Goal: Transaction & Acquisition: Obtain resource

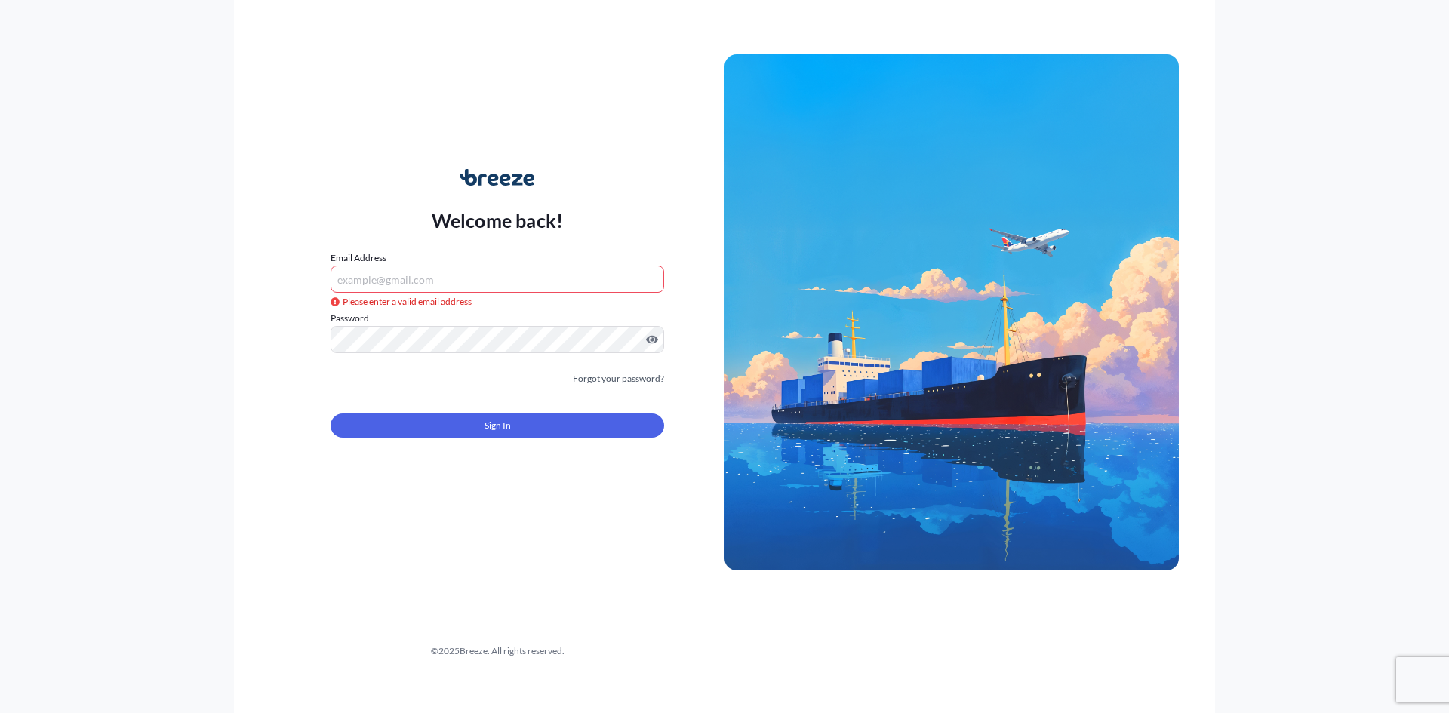
click at [455, 266] on input "Email Address" at bounding box center [498, 279] width 334 height 27
paste input "[EMAIL_ADDRESS][DOMAIN_NAME]"
type input "[EMAIL_ADDRESS][DOMAIN_NAME]"
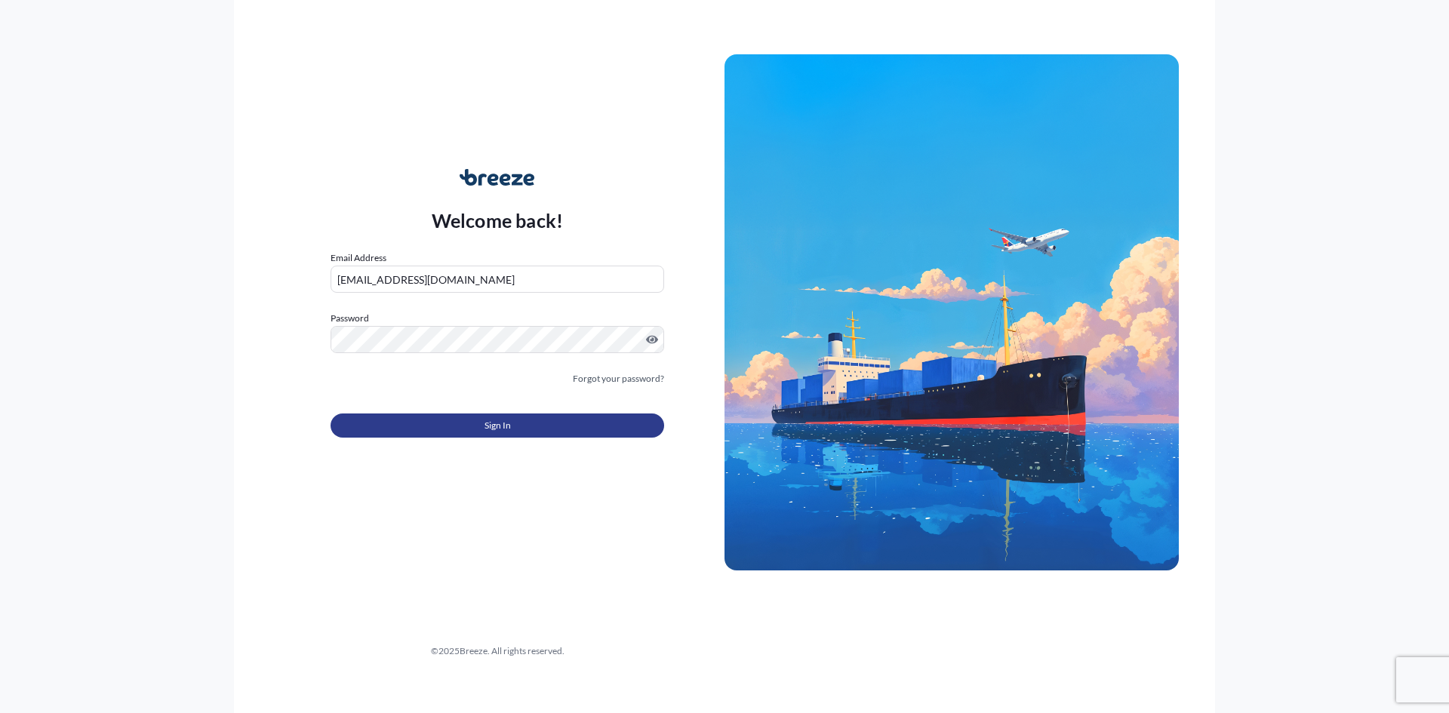
click at [420, 436] on button "Sign In" at bounding box center [498, 426] width 334 height 24
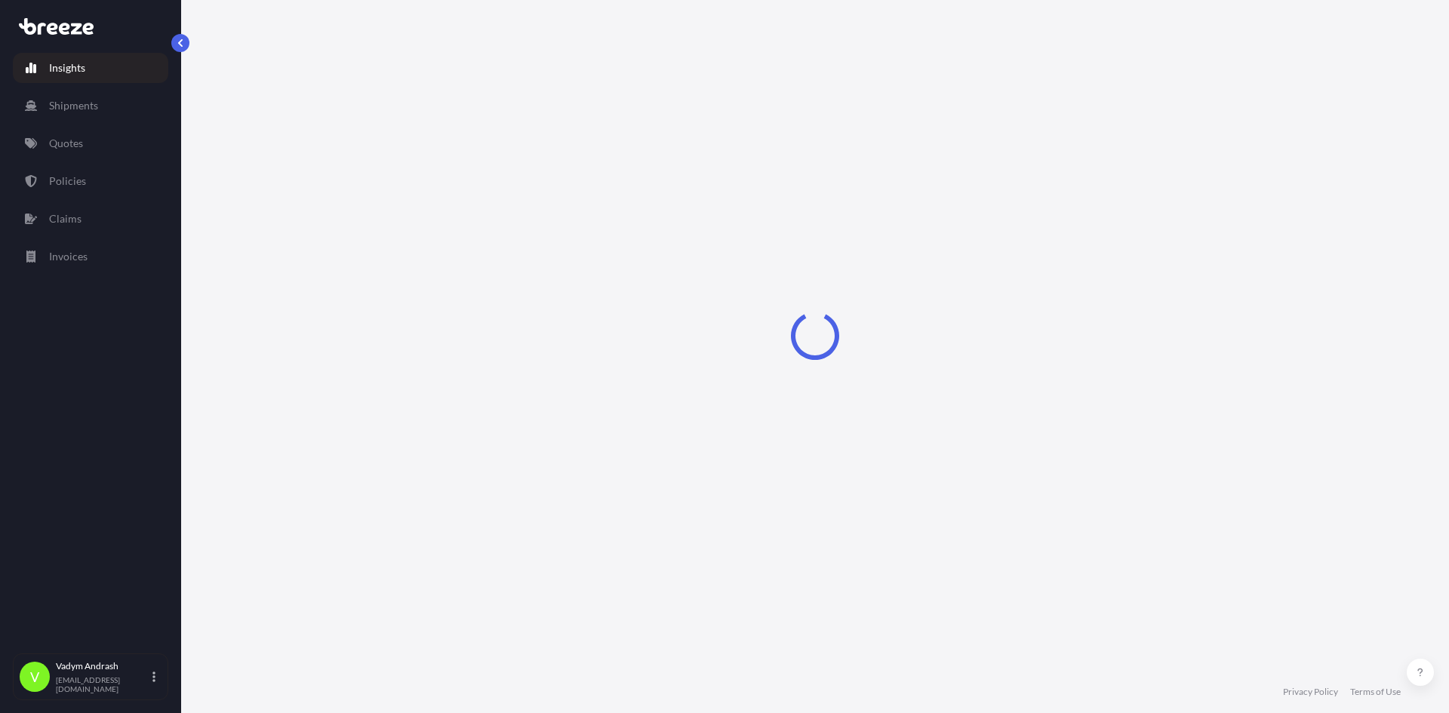
select select "2025"
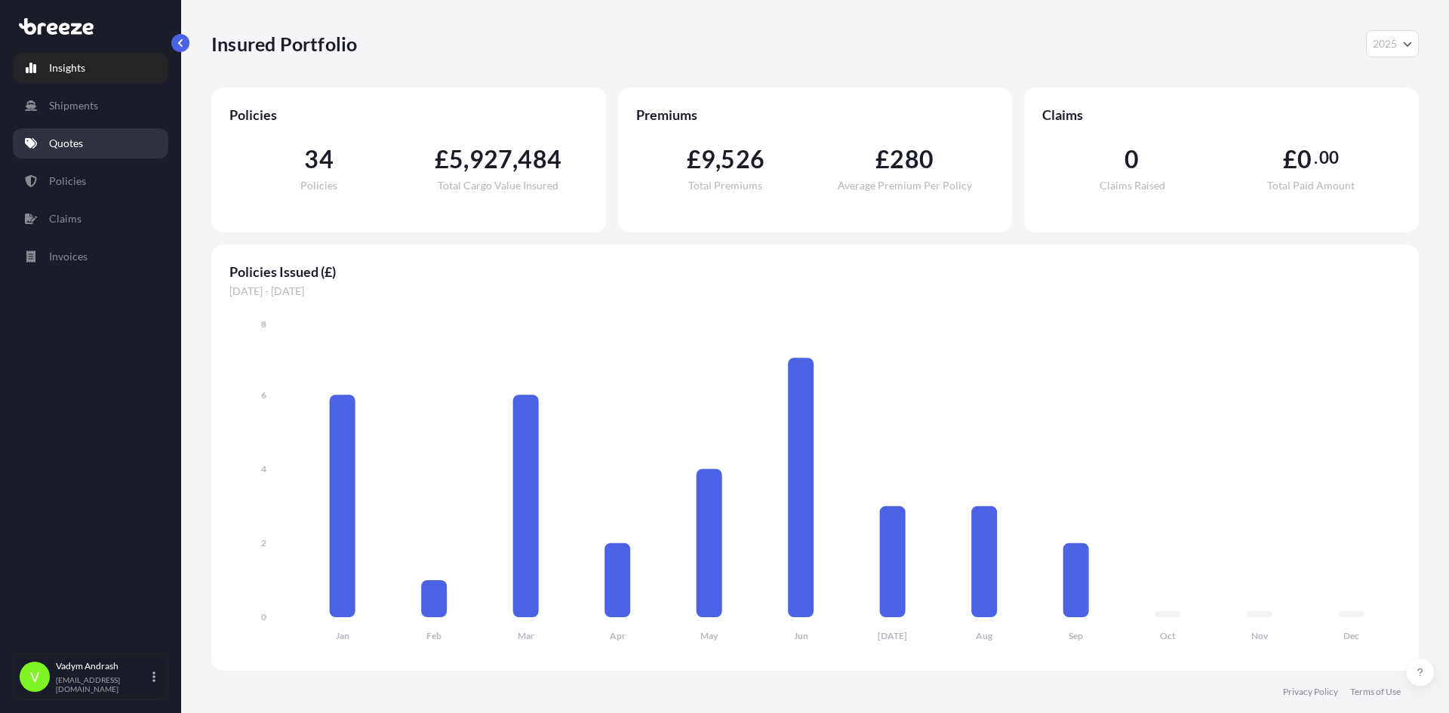
click at [84, 146] on link "Quotes" at bounding box center [90, 143] width 155 height 30
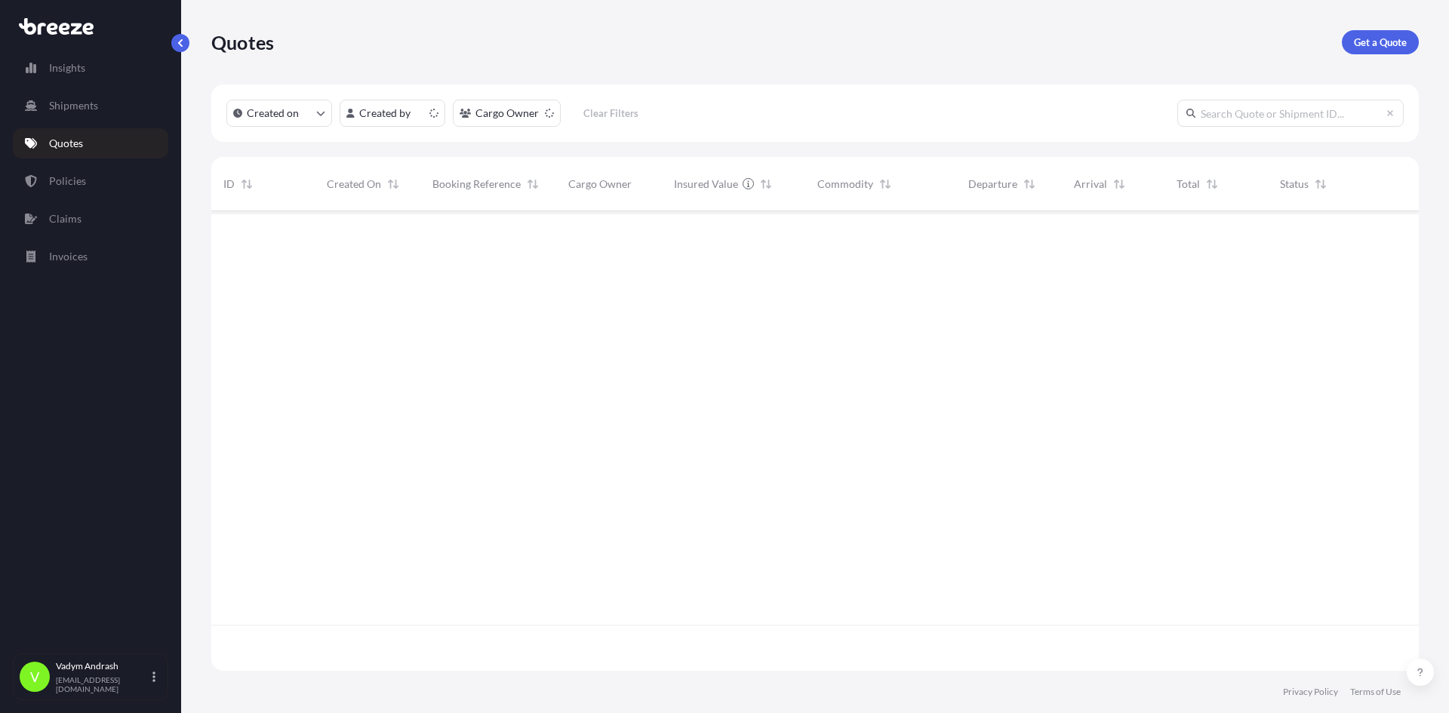
scroll to position [457, 1196]
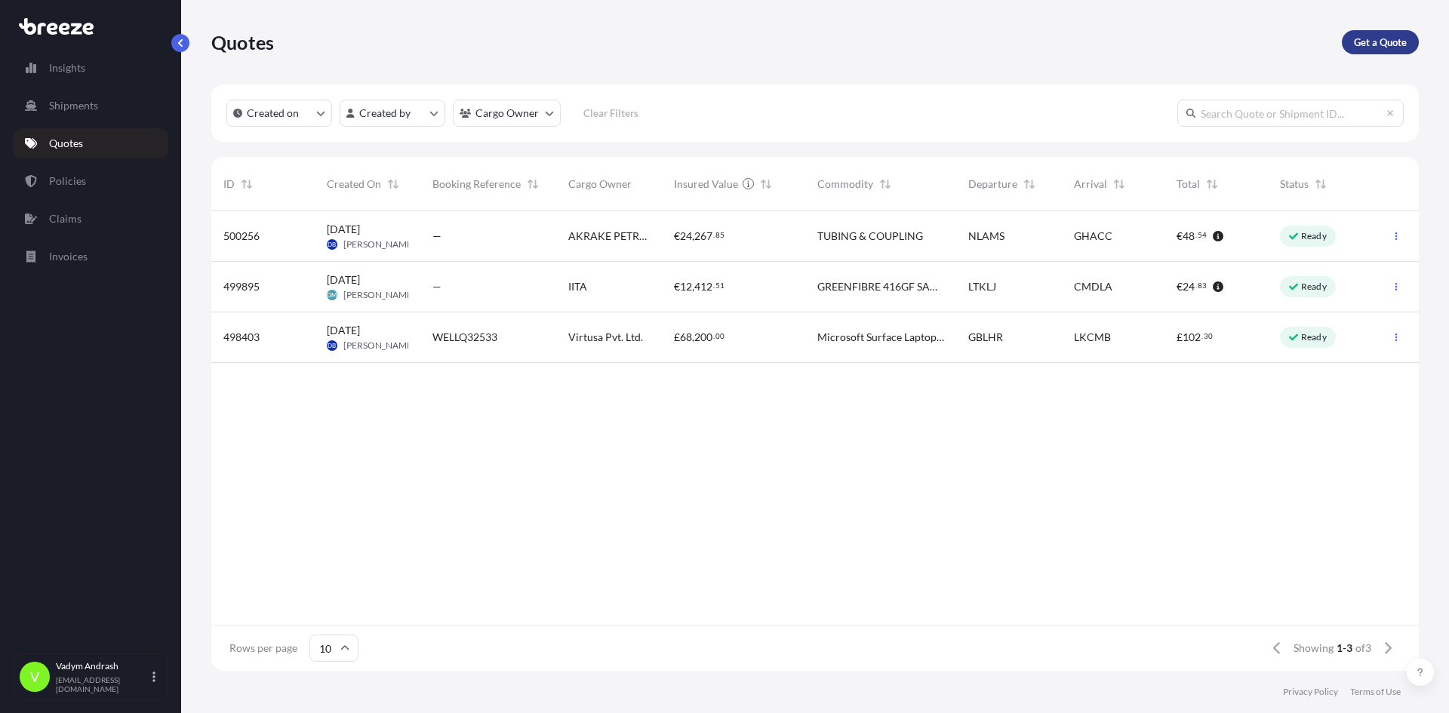
click at [1370, 51] on link "Get a Quote" at bounding box center [1380, 42] width 77 height 24
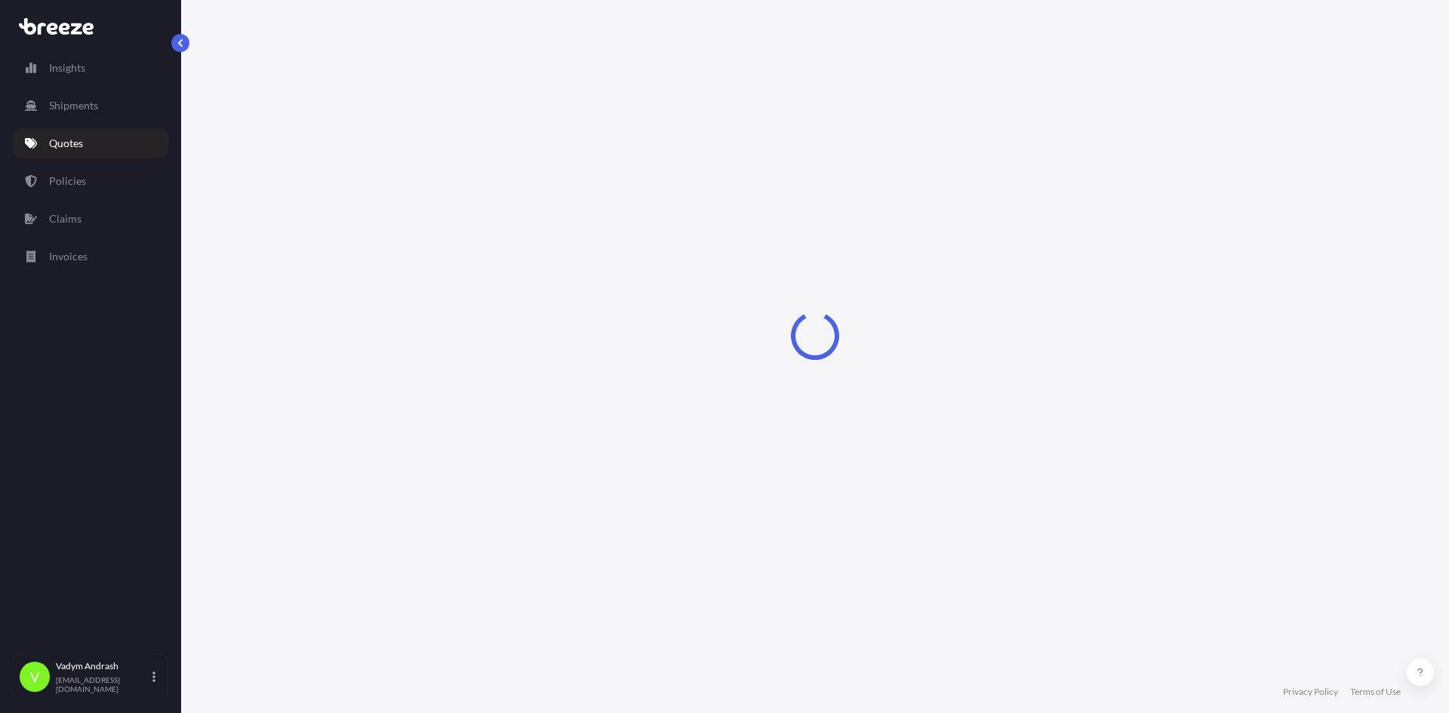
select select "Sea"
select select "1"
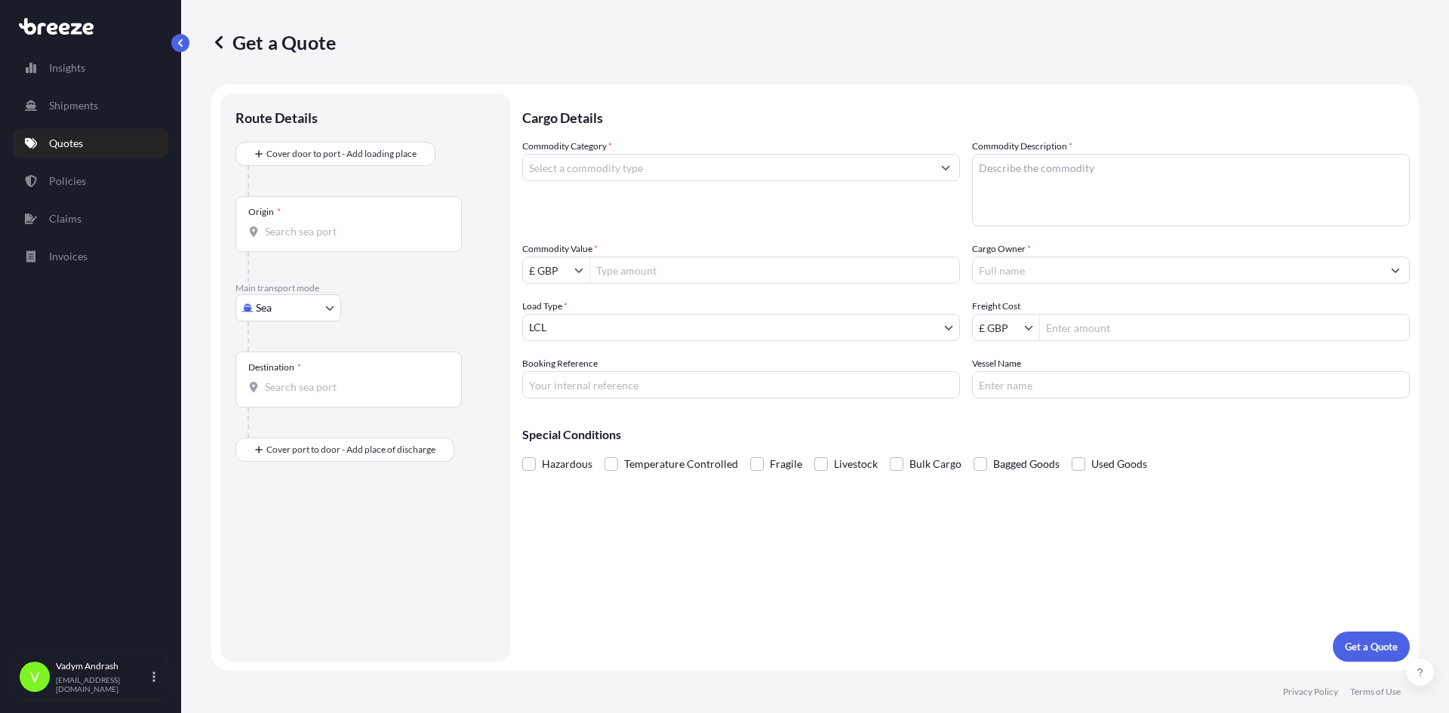
click at [615, 626] on div "Cargo Details Commodity Category * Commodity Description * Commodity Value * £ …" at bounding box center [965, 378] width 887 height 568
click at [742, 269] on input "Commodity Value *" at bounding box center [774, 270] width 369 height 27
type input "34,888.75"
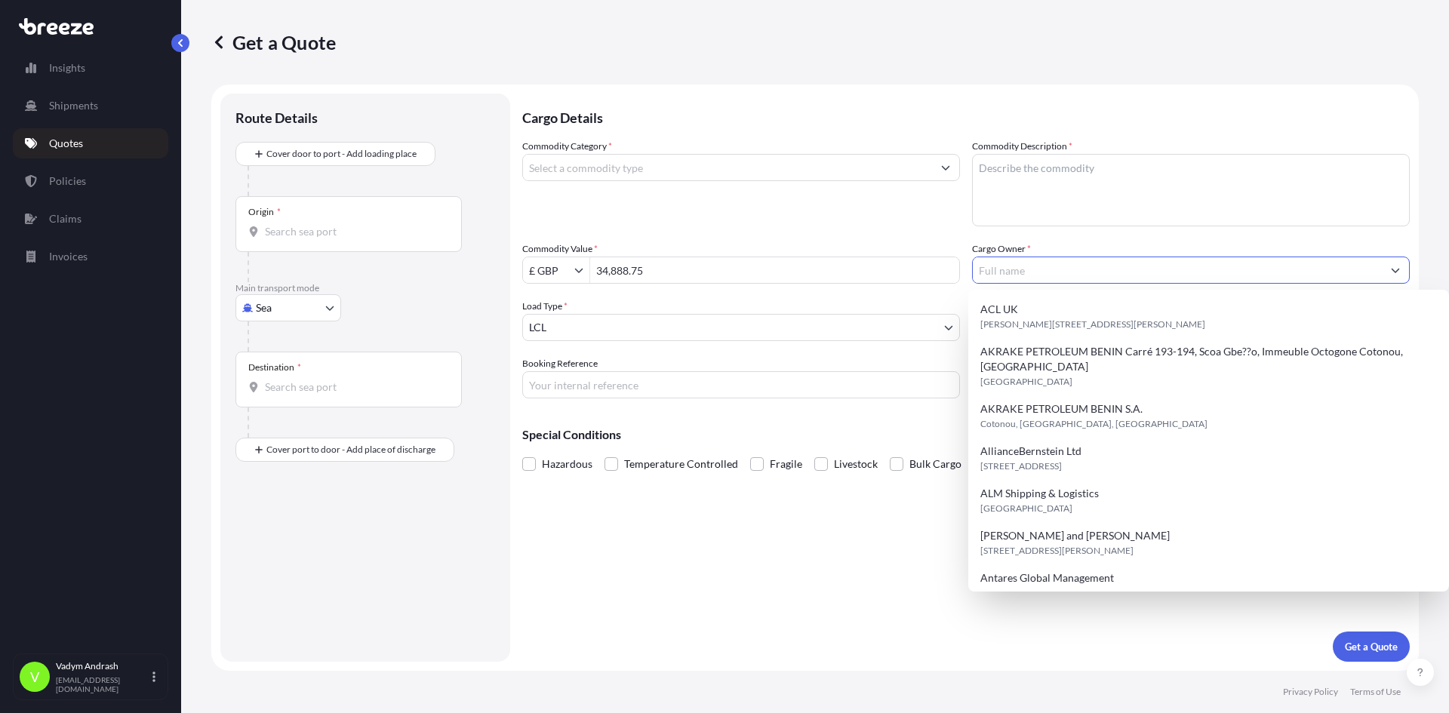
click at [1049, 278] on input "Cargo Owner *" at bounding box center [1177, 270] width 409 height 27
click at [1044, 208] on textarea "Commodity Description *" at bounding box center [1191, 190] width 438 height 72
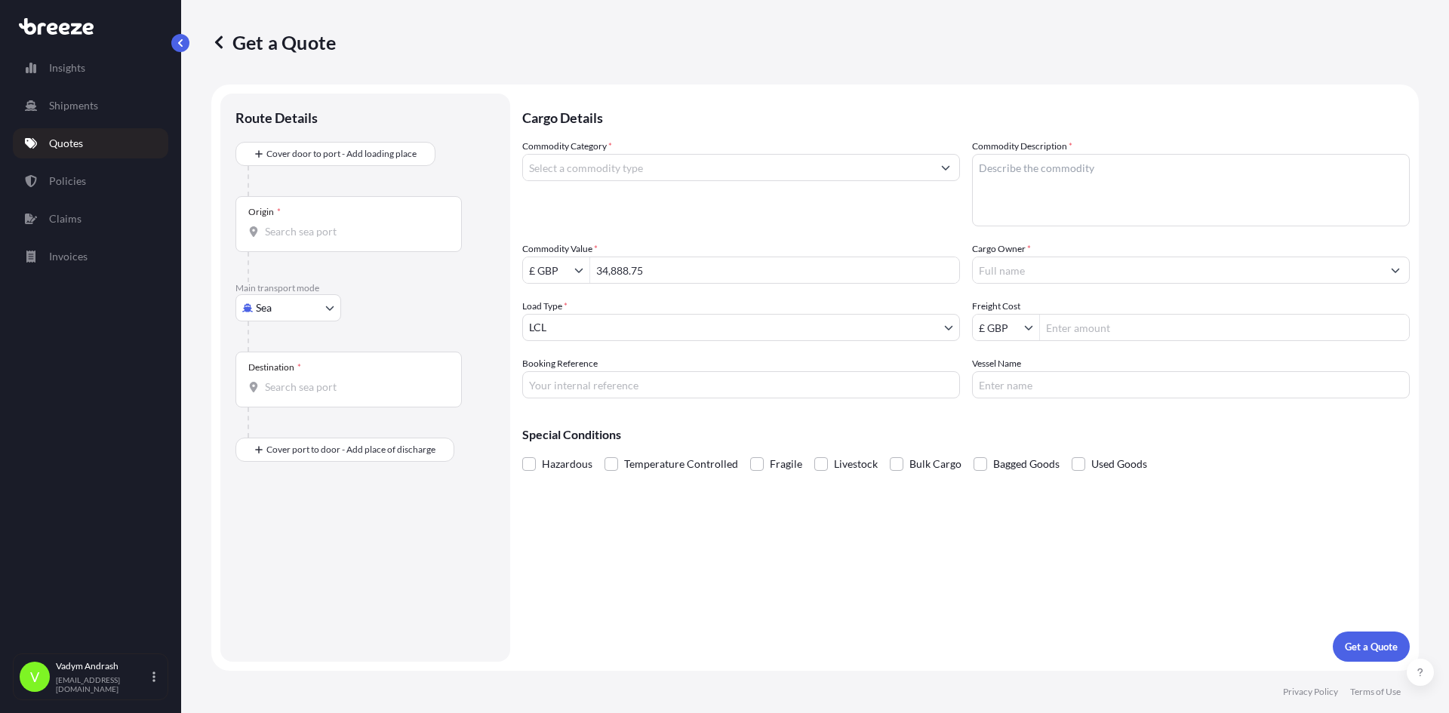
click at [785, 167] on input "Commodity Category *" at bounding box center [727, 167] width 409 height 27
type input "9"
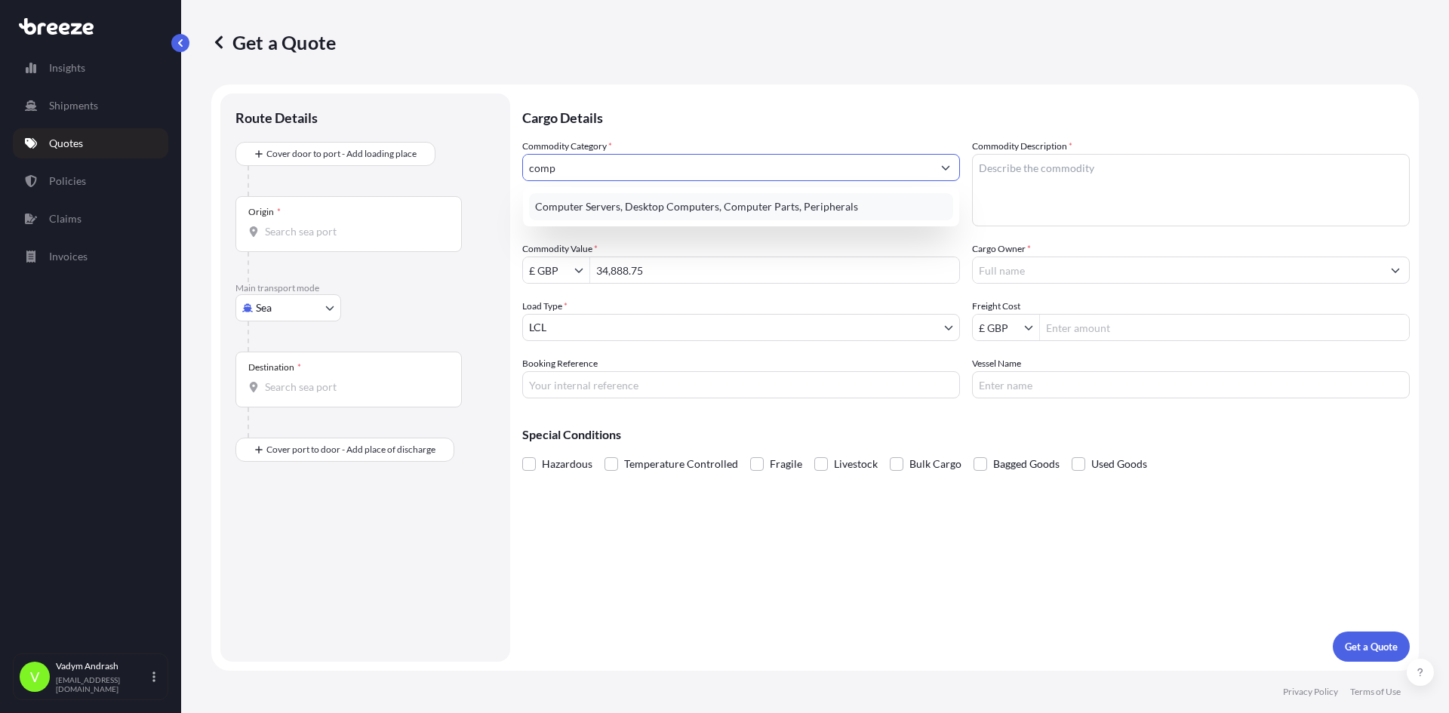
click at [758, 209] on div "Computer Servers, Desktop Computers, Computer Parts, Peripherals" at bounding box center [741, 206] width 424 height 27
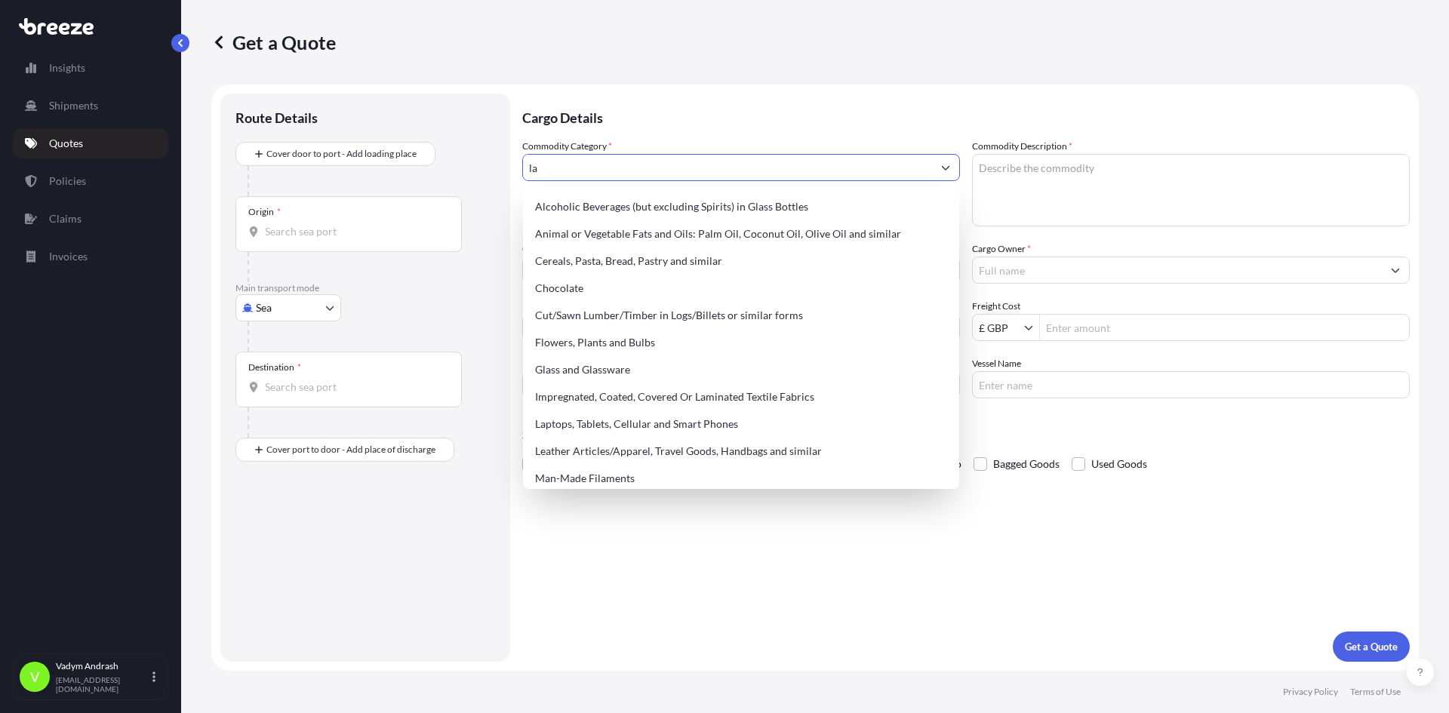
type input "l"
type input "L"
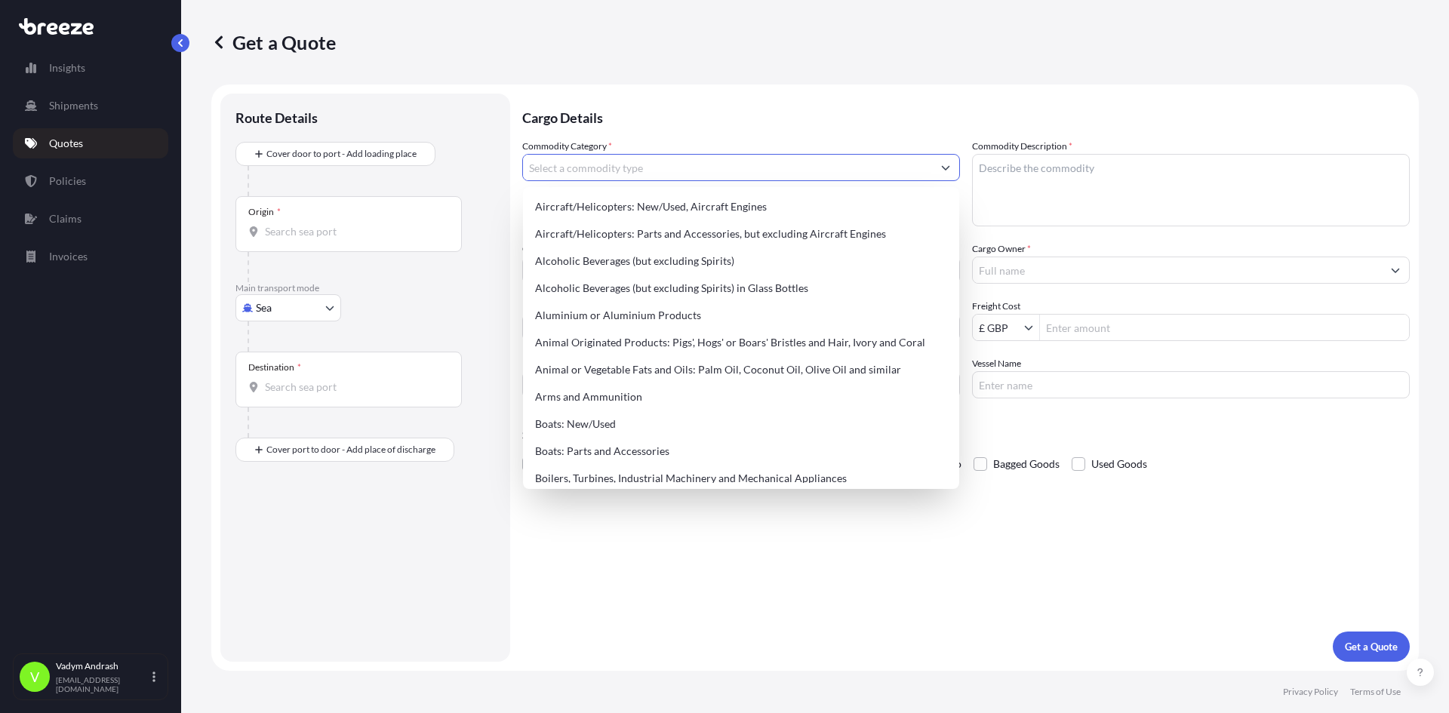
type input "s"
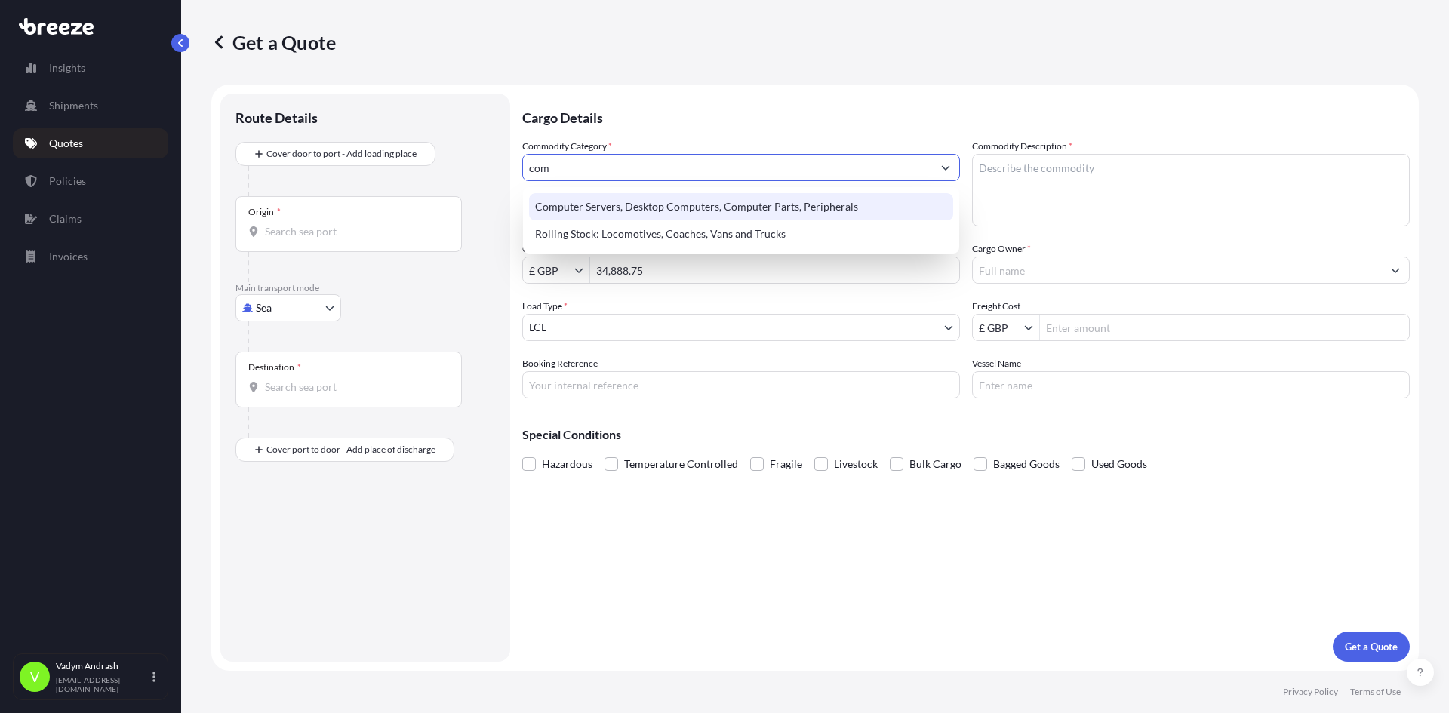
click at [706, 213] on div "Computer Servers, Desktop Computers, Computer Parts, Peripherals" at bounding box center [741, 206] width 424 height 27
type input "Computer Servers, Desktop Computers, Computer Parts, Peripherals"
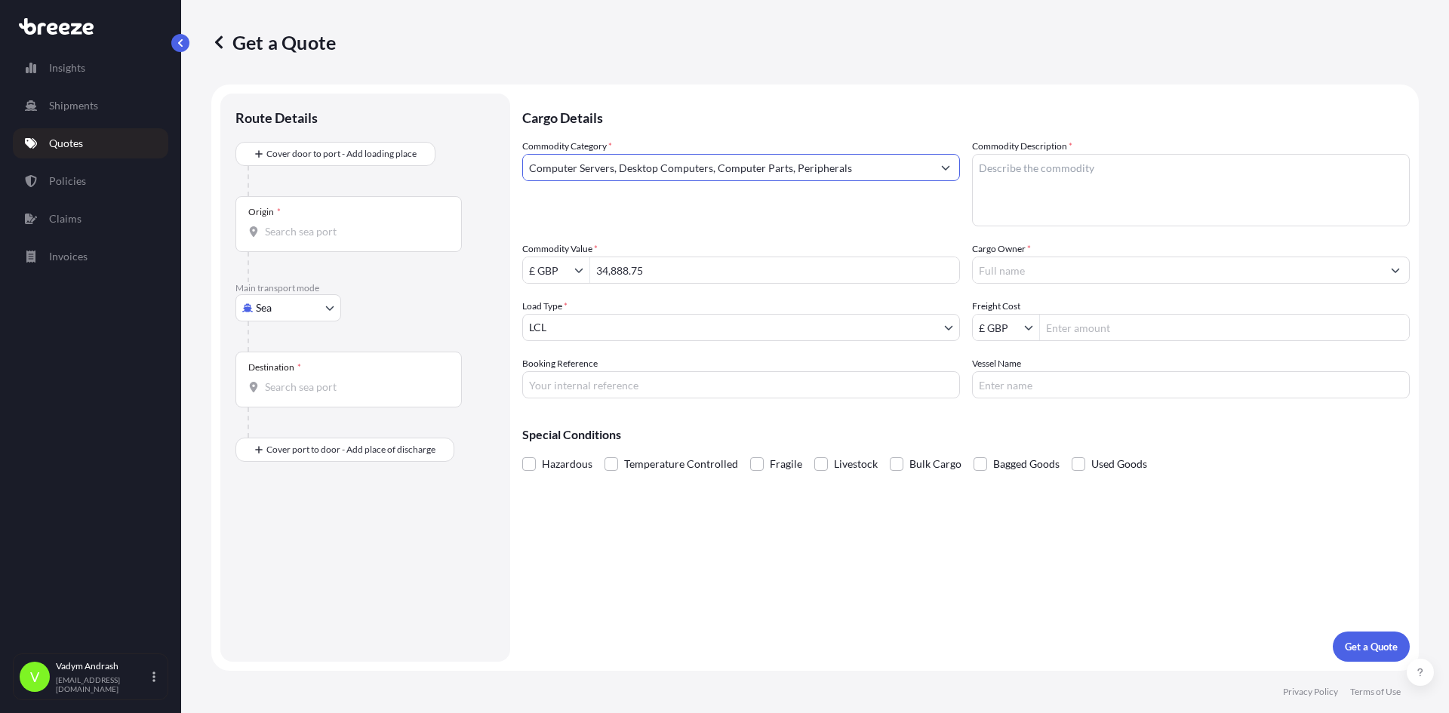
click at [635, 325] on body "Insights Shipments Quotes Policies Claims Invoices V [PERSON_NAME] [PERSON_NAME…" at bounding box center [724, 356] width 1449 height 713
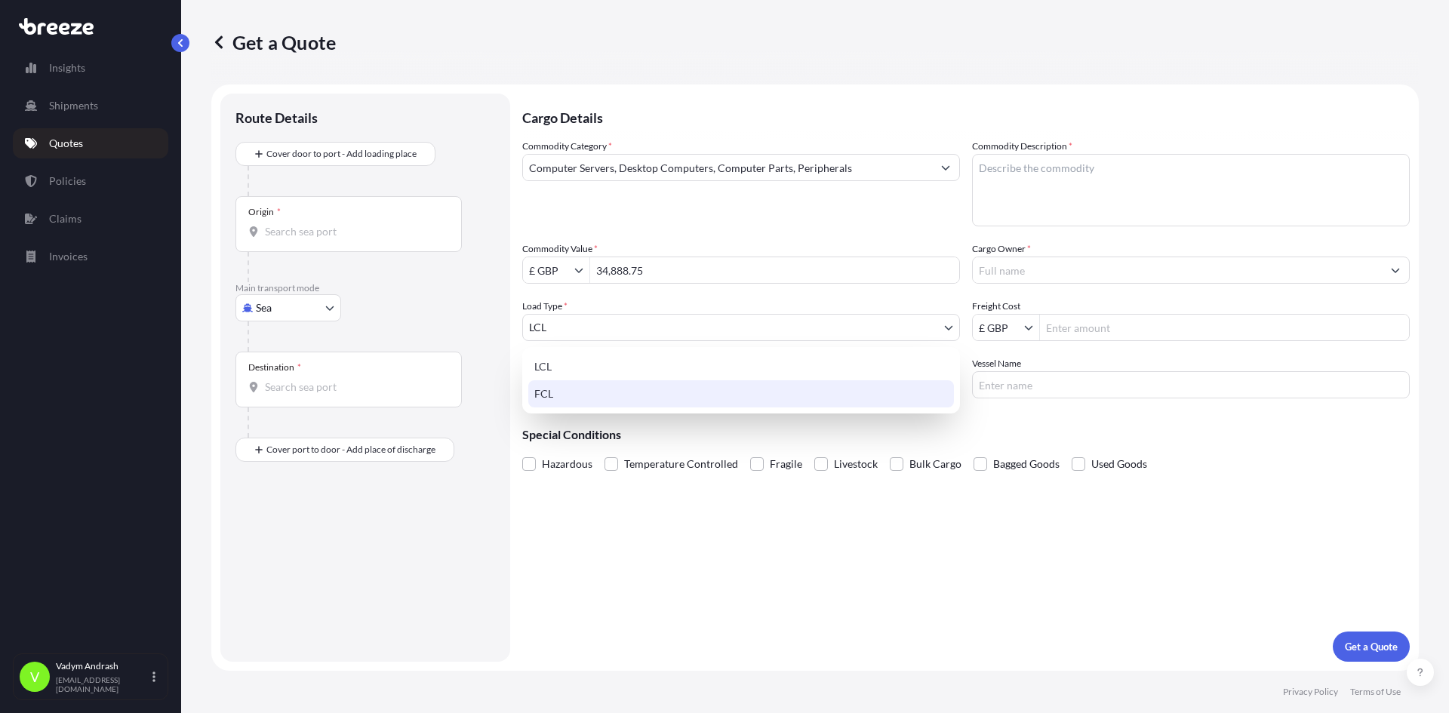
click at [605, 399] on div "FCL" at bounding box center [741, 393] width 426 height 27
select select "2"
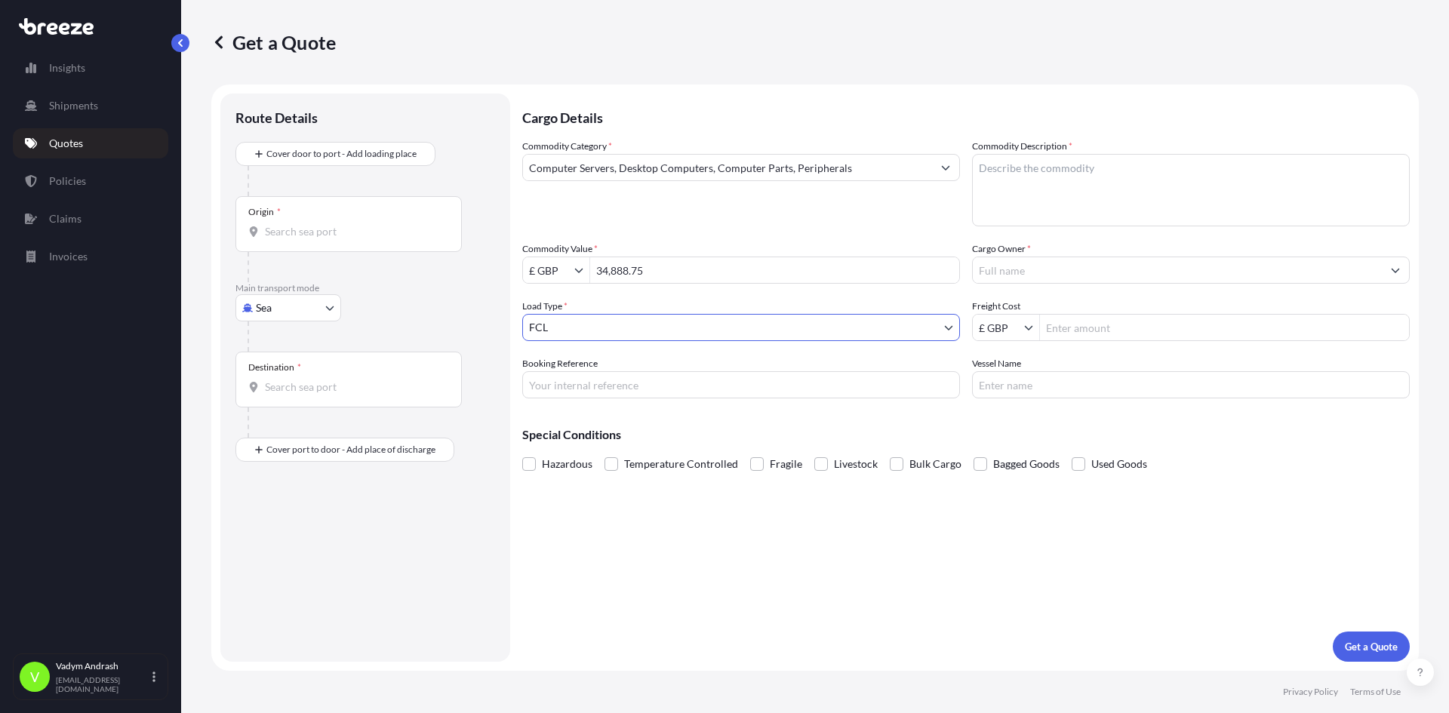
click at [1092, 319] on input "Freight Cost" at bounding box center [1224, 327] width 369 height 27
click at [1088, 330] on input "Freight Cost" at bounding box center [1224, 327] width 369 height 27
type input "625"
click at [1024, 394] on input "Vessel Name" at bounding box center [1191, 384] width 438 height 27
click at [282, 303] on body "625 Insights Shipments Quotes Policies Claims Invoices V [PERSON_NAME] [PERSON_…" at bounding box center [724, 356] width 1449 height 713
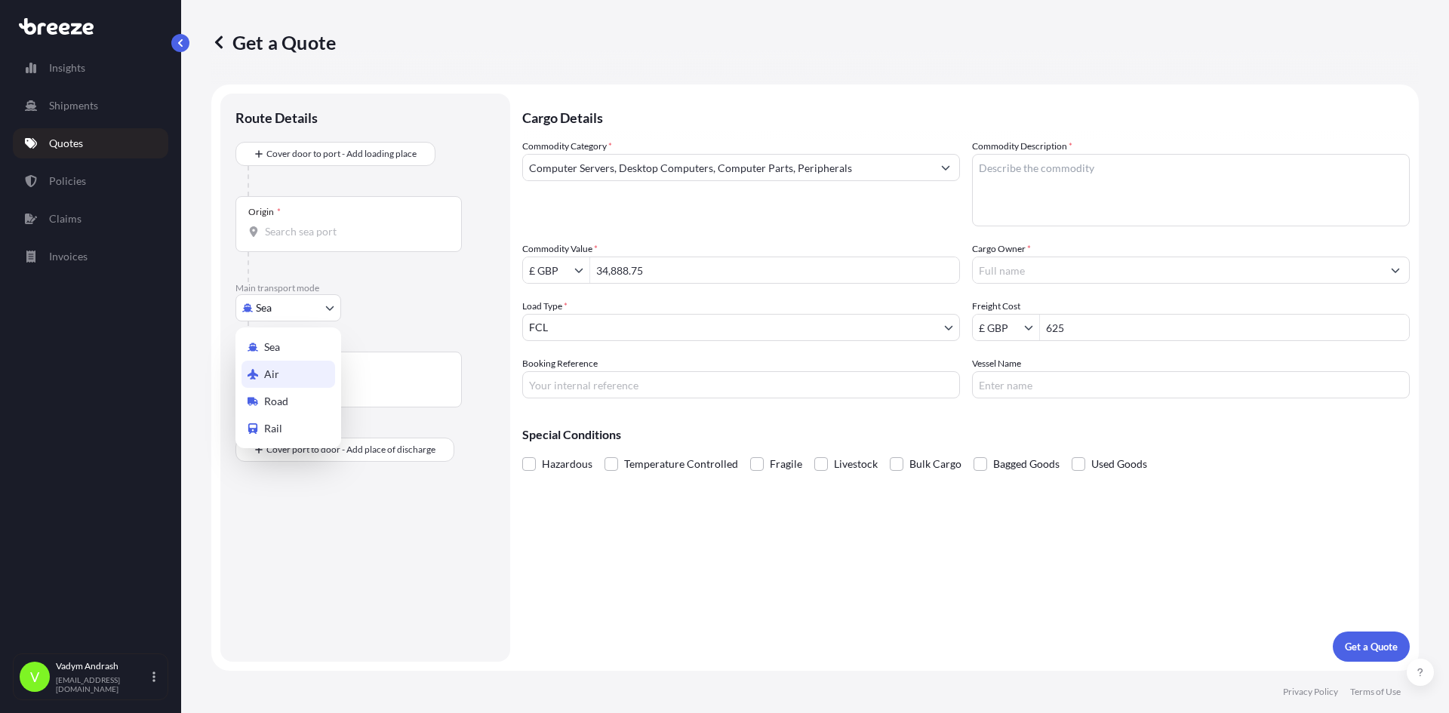
click at [290, 382] on div "Air" at bounding box center [288, 374] width 94 height 27
select select "Air"
select select "1"
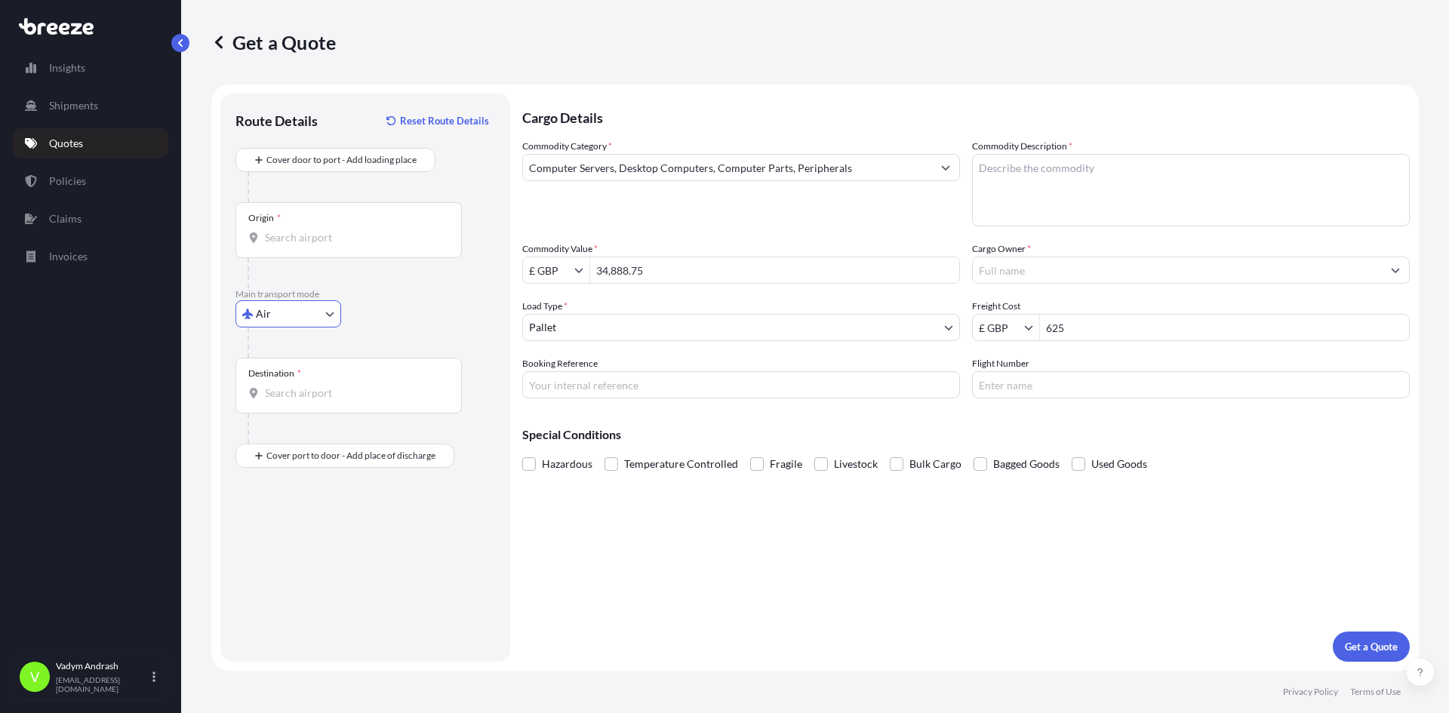
click at [306, 302] on body "Insights Shipments Quotes Policies Claims Invoices V [PERSON_NAME] [PERSON_NAME…" at bounding box center [724, 356] width 1449 height 713
click at [358, 206] on div "Origin *" at bounding box center [348, 230] width 226 height 56
click at [358, 230] on input "Origin *" at bounding box center [354, 237] width 178 height 15
paste input "Worldwide Energy Logistics Ltd [GEOGRAPHIC_DATA] [STREET_ADDRESS]"
type input "Worldwide Energy Logistics Ltd [GEOGRAPHIC_DATA] [STREET_ADDRESS]"
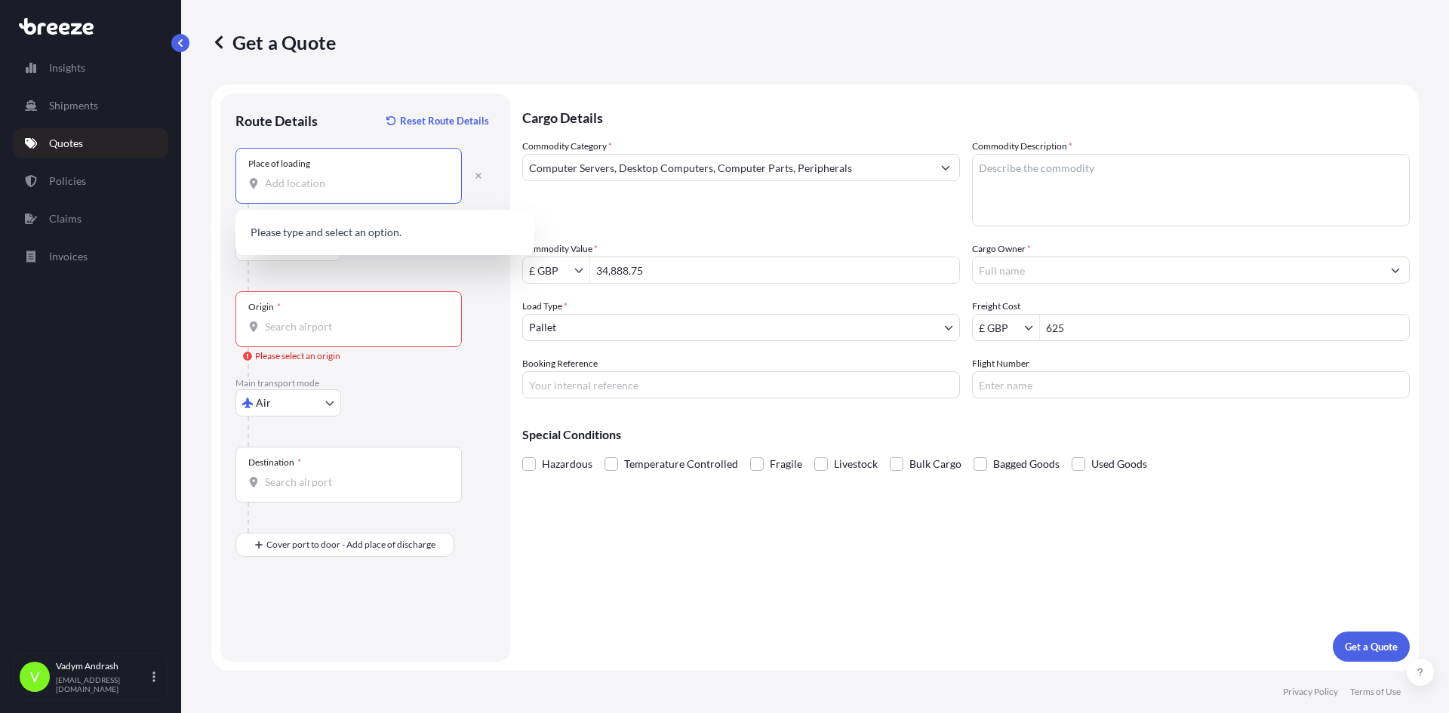
click at [313, 180] on input "Place of loading" at bounding box center [354, 183] width 178 height 15
paste input "Worldwide Energy Logistics Ltd [GEOGRAPHIC_DATA] [STREET_ADDRESS]"
type input "Worldwide Energy Logistics Ltd [GEOGRAPHIC_DATA] [STREET_ADDRESS]"
click at [473, 180] on button "button" at bounding box center [478, 176] width 33 height 24
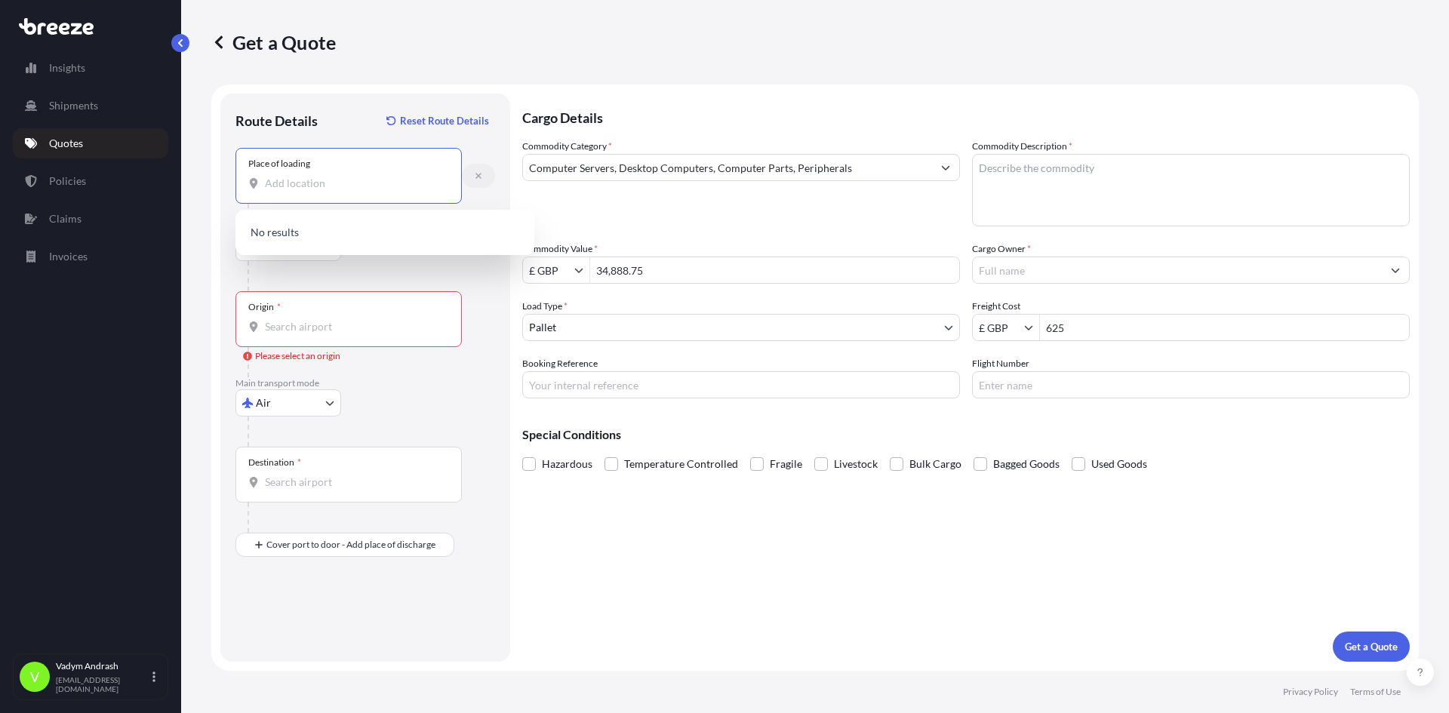
scroll to position [0, 0]
